Goal: Find contact information: Find contact information

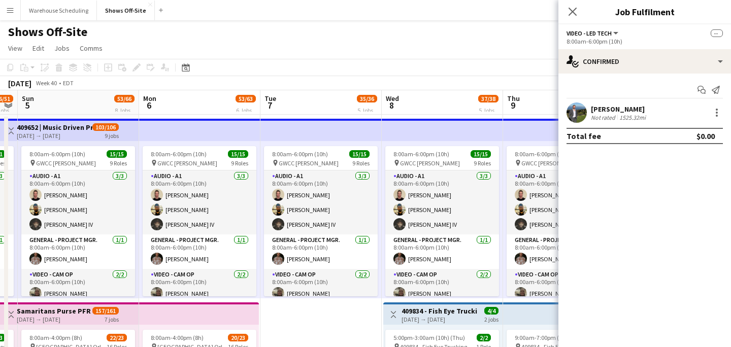
scroll to position [180, 0]
click at [11, 16] on button "Menu" at bounding box center [10, 10] width 20 height 20
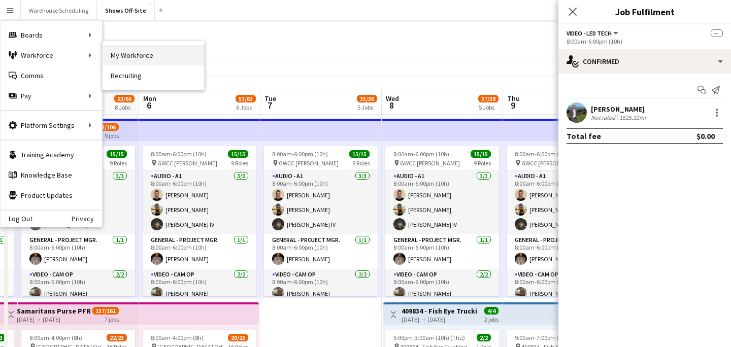
click at [113, 54] on link "My Workforce" at bounding box center [154, 55] width 102 height 20
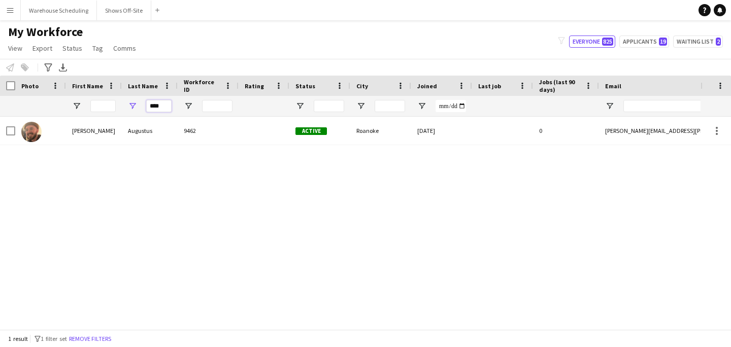
drag, startPoint x: 164, startPoint y: 109, endPoint x: 91, endPoint y: 109, distance: 72.6
click at [97, 109] on div "****" at bounding box center [550, 106] width 1101 height 20
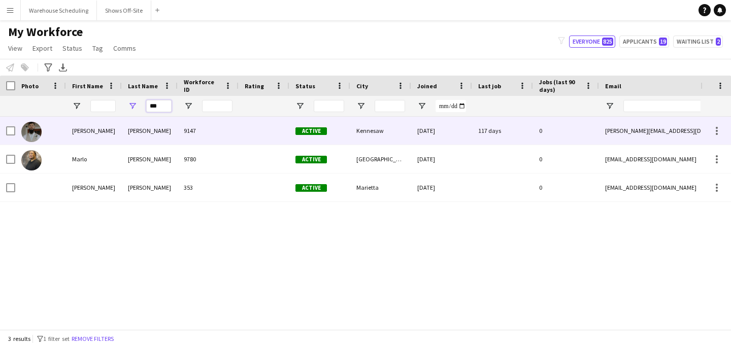
type input "***"
click at [89, 130] on div "[PERSON_NAME]" at bounding box center [94, 131] width 56 height 28
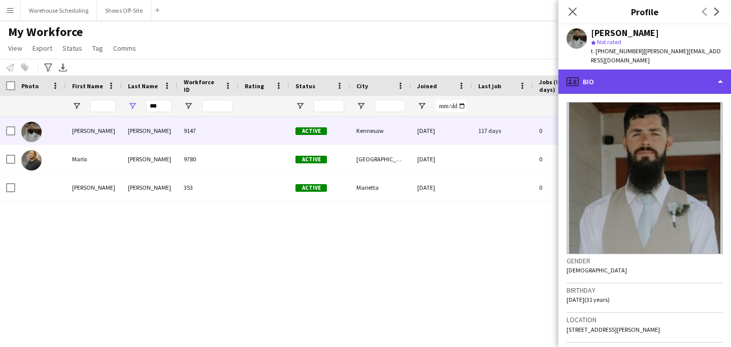
click at [562, 74] on div "profile Bio" at bounding box center [645, 82] width 173 height 24
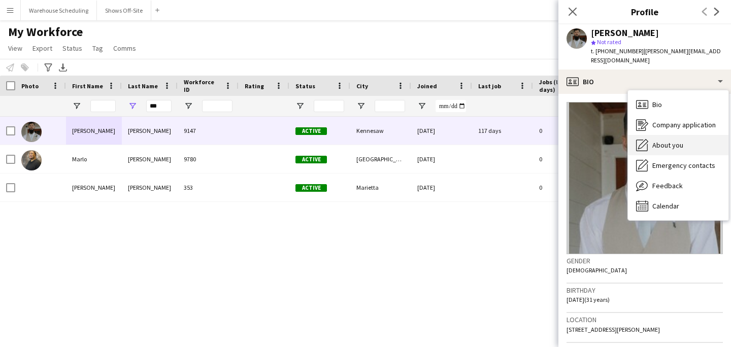
click at [562, 141] on span "About you" at bounding box center [668, 145] width 31 height 9
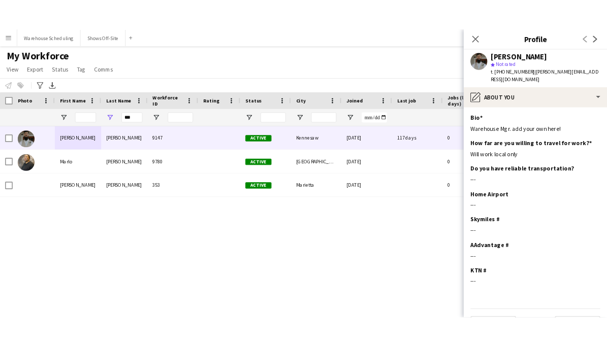
scroll to position [17, 0]
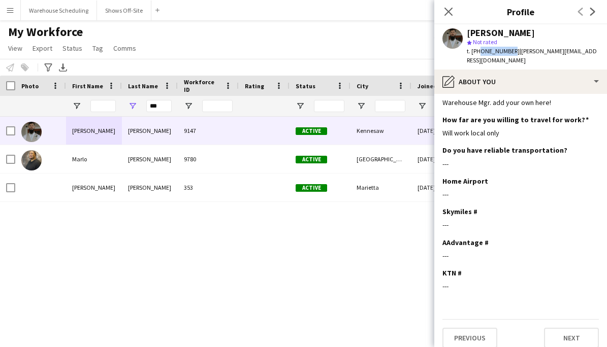
drag, startPoint x: 477, startPoint y: 52, endPoint x: 507, endPoint y: 54, distance: 29.5
click at [507, 54] on span "t. [PHONE_NUMBER]" at bounding box center [493, 51] width 53 height 8
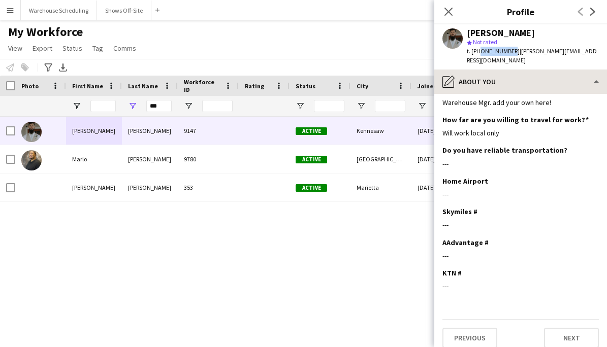
copy span "6785161374"
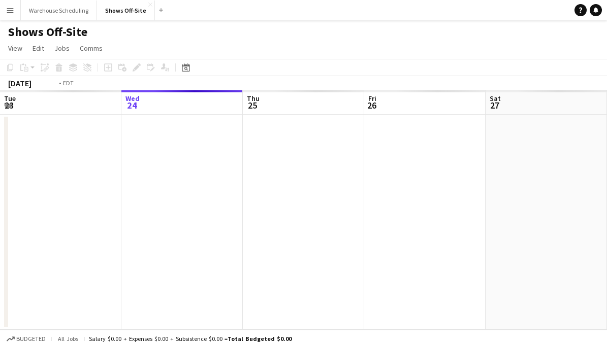
scroll to position [0, 349]
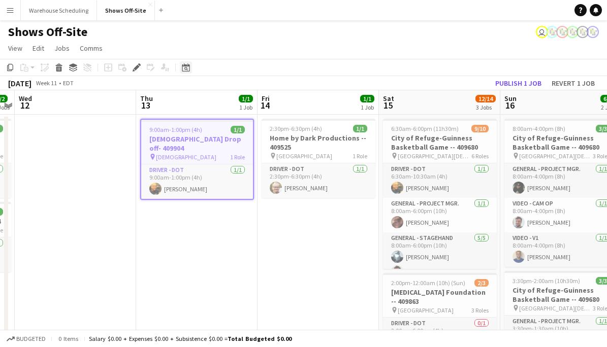
click at [191, 71] on div "Date picker" at bounding box center [186, 67] width 12 height 12
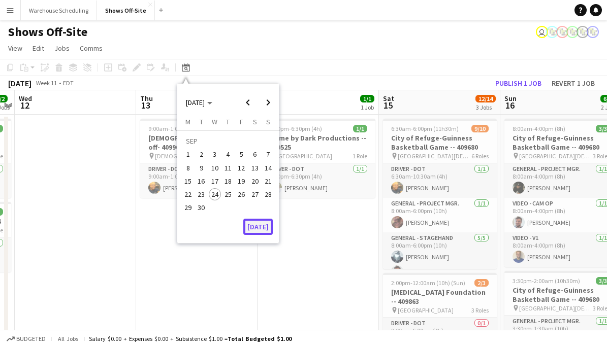
click at [252, 225] on button "[DATE]" at bounding box center [257, 227] width 29 height 16
